Goal: Information Seeking & Learning: Learn about a topic

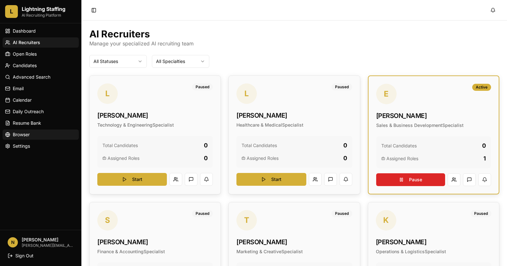
click at [38, 136] on link "Browser" at bounding box center [41, 134] width 76 height 10
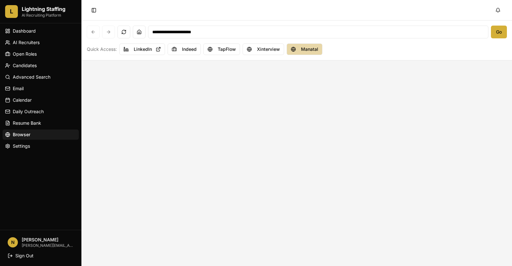
click at [295, 52] on button "Manatal" at bounding box center [305, 48] width 36 height 11
click at [269, 51] on button "Xinterview" at bounding box center [264, 48] width 42 height 11
type input "**********"
